Goal: Task Accomplishment & Management: Complete application form

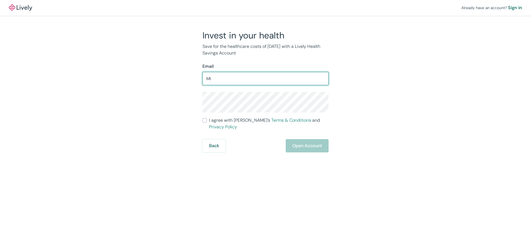
type input "M"
type input "[EMAIL_ADDRESS][DOMAIN_NAME]"
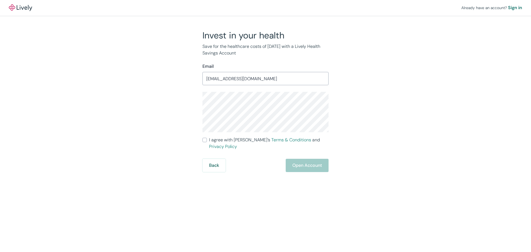
click at [205, 140] on input "I agree with Lively’s Terms & Conditions and Privacy Policy" at bounding box center [204, 140] width 4 height 4
checkbox input "true"
click at [323, 159] on button "Open Account" at bounding box center [307, 165] width 43 height 13
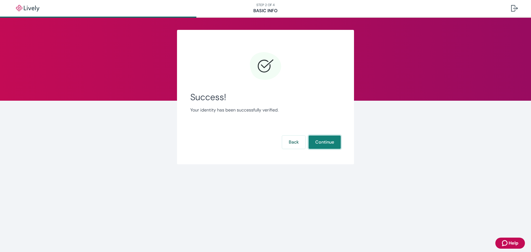
click at [329, 141] on button "Continue" at bounding box center [325, 142] width 32 height 13
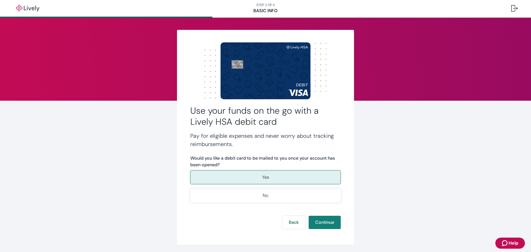
scroll to position [19, 0]
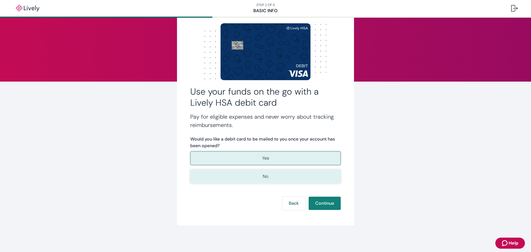
click at [282, 178] on button "No" at bounding box center [265, 177] width 150 height 14
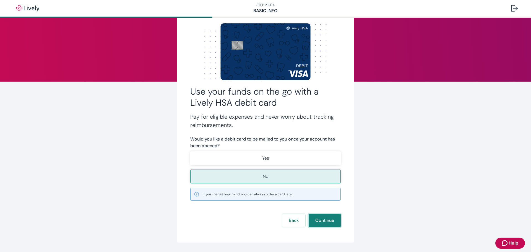
click at [319, 220] on button "Continue" at bounding box center [325, 220] width 32 height 13
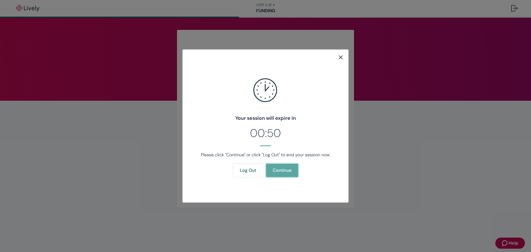
click at [281, 174] on button "Continue" at bounding box center [282, 170] width 32 height 13
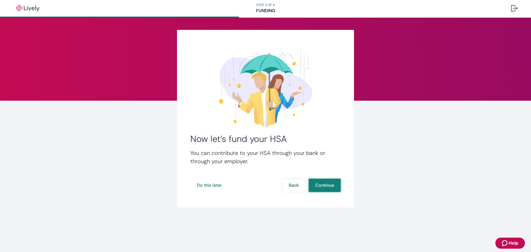
click at [324, 186] on button "Continue" at bounding box center [325, 185] width 32 height 13
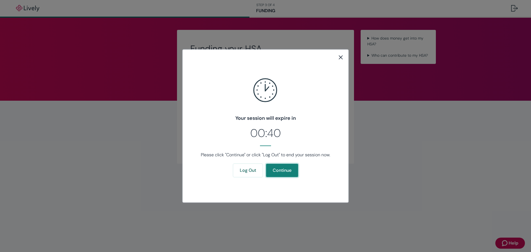
click at [278, 167] on button "Continue" at bounding box center [282, 170] width 32 height 13
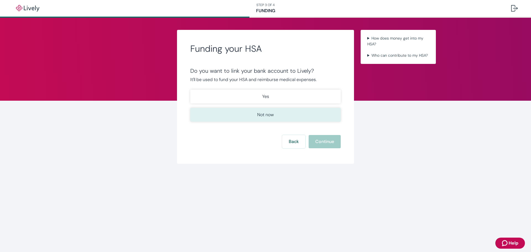
click at [279, 116] on button "Not now" at bounding box center [265, 115] width 150 height 14
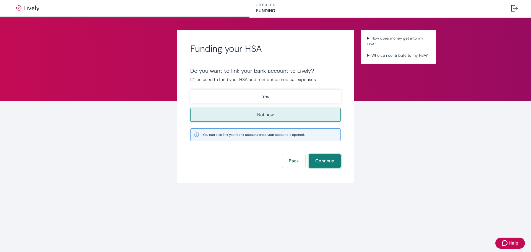
click at [320, 160] on button "Continue" at bounding box center [325, 160] width 32 height 13
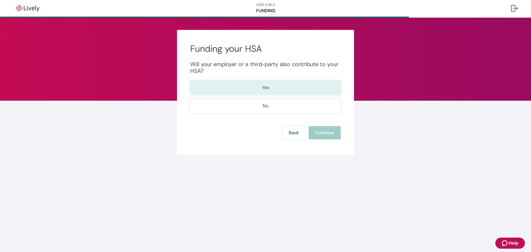
click at [246, 85] on button "Yes" at bounding box center [265, 88] width 150 height 14
click at [322, 134] on button "Continue" at bounding box center [325, 132] width 32 height 13
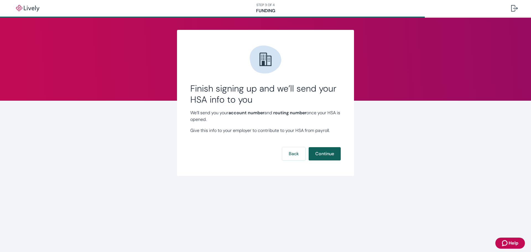
click at [330, 153] on button "Continue" at bounding box center [325, 153] width 32 height 13
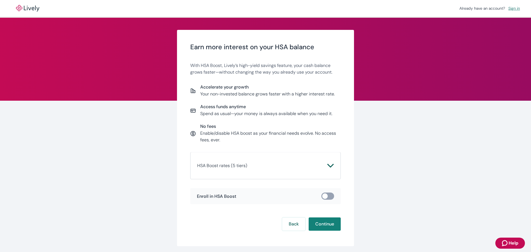
click at [309, 166] on span "HSA Boost rates (5 tiers)" at bounding box center [262, 165] width 130 height 7
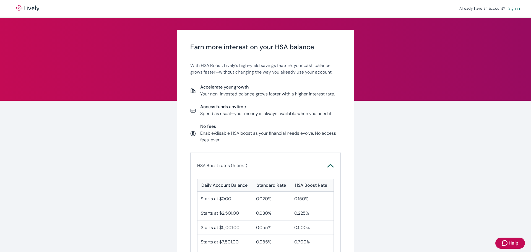
scroll to position [28, 0]
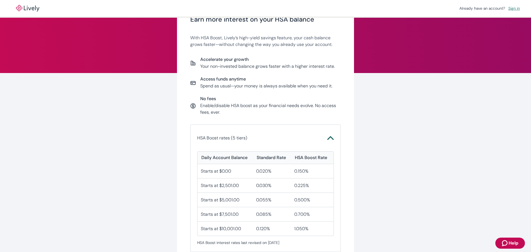
click at [328, 134] on button "HSA Boost rates (5 tiers)" at bounding box center [265, 137] width 137 height 13
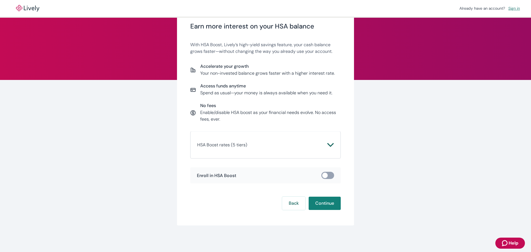
scroll to position [21, 0]
click at [328, 134] on div "HSA Boost rates (5 tiers) Daily Account Balance Standard Rate HSA Boost Rate St…" at bounding box center [265, 144] width 150 height 27
click at [328, 142] on icon "Chevron icon" at bounding box center [330, 145] width 7 height 7
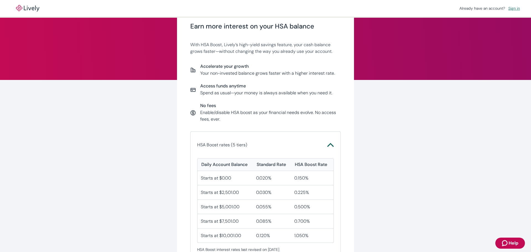
scroll to position [76, 0]
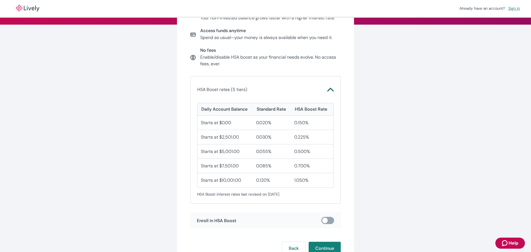
click at [328, 89] on icon "Chevron icon" at bounding box center [330, 89] width 7 height 7
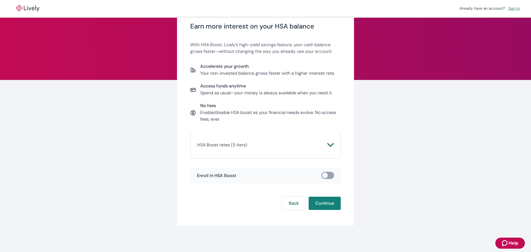
scroll to position [21, 0]
click at [330, 147] on icon "Chevron icon" at bounding box center [330, 145] width 7 height 7
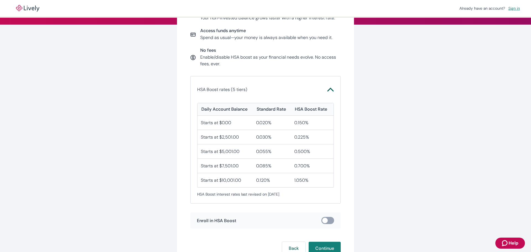
click at [329, 222] on input "checkbox" at bounding box center [325, 221] width 17 height 6
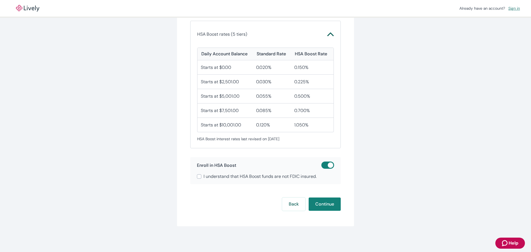
click at [325, 166] on input "checkbox" at bounding box center [330, 165] width 17 height 6
checkbox input "false"
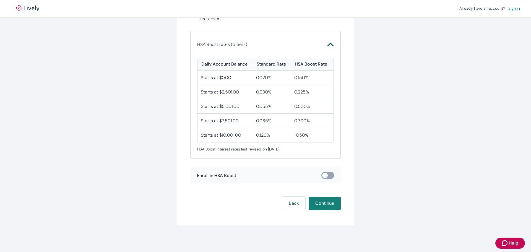
scroll to position [121, 0]
click at [325, 204] on button "Continue" at bounding box center [325, 203] width 32 height 13
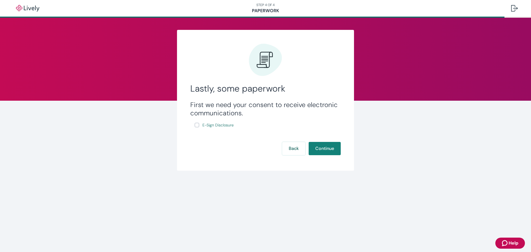
click at [198, 125] on input "E-Sign Disclosure" at bounding box center [197, 125] width 4 height 4
checkbox input "true"
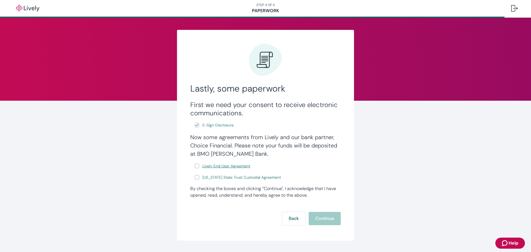
click at [221, 166] on span "Lively End User Agreement" at bounding box center [226, 166] width 48 height 6
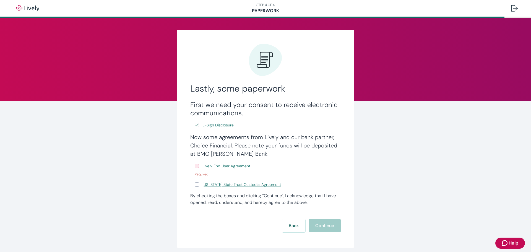
click at [222, 184] on span "[US_STATE] State Trust Custodial Agreement" at bounding box center [241, 185] width 79 height 6
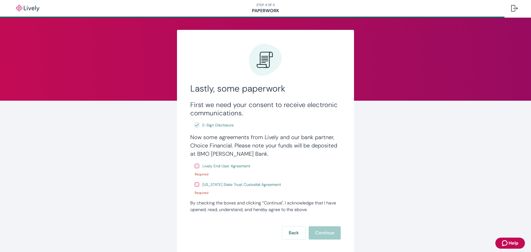
click at [196, 166] on input "Lively End User Agreement" at bounding box center [197, 166] width 4 height 4
checkbox input "true"
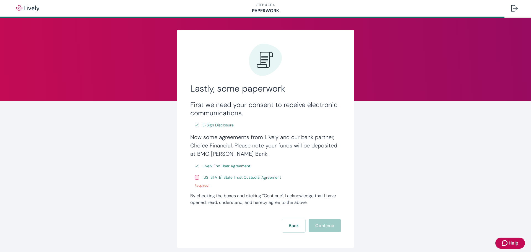
click at [195, 177] on input "[US_STATE] State Trust Custodial Agreement" at bounding box center [197, 177] width 4 height 4
checkbox input "true"
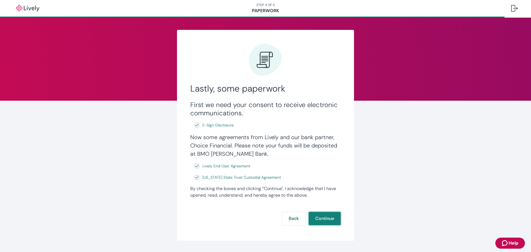
click at [322, 218] on button "Continue" at bounding box center [325, 218] width 32 height 13
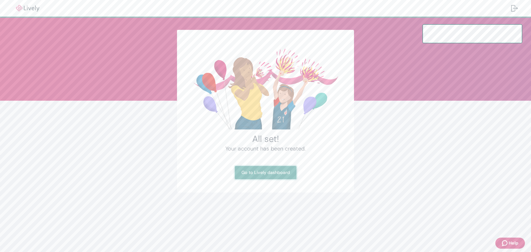
click at [261, 172] on link "Go to Lively dashboard" at bounding box center [266, 172] width 62 height 13
